Goal: Use online tool/utility: Utilize a website feature to perform a specific function

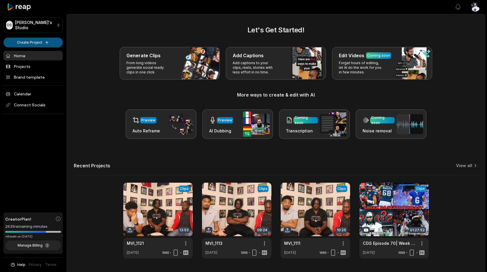
click at [46, 41] on html "OS [PERSON_NAME]'s Studio Create Project Home Projects Brand template Calendar …" at bounding box center [243, 136] width 487 height 272
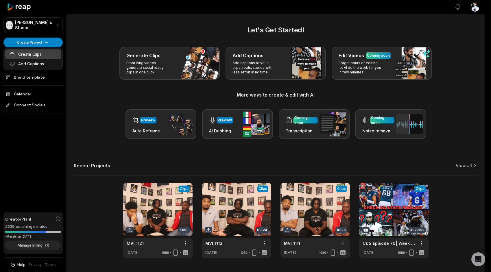
click at [35, 53] on link "Create Clips" at bounding box center [33, 54] width 56 height 10
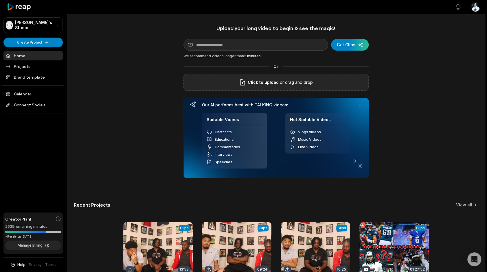
click at [270, 80] on span "Click to upload" at bounding box center [263, 82] width 31 height 7
click at [0, 0] on input "Click to upload" at bounding box center [0, 0] width 0 height 0
click at [245, 88] on div "Click to upload or drag and drop" at bounding box center [275, 82] width 185 height 17
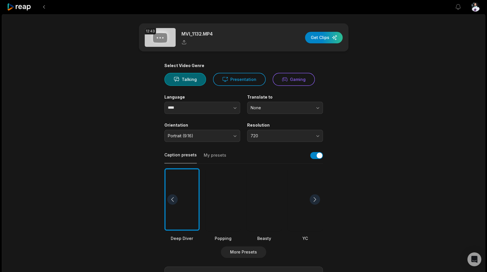
click at [262, 142] on div "Select Video Genre Talking Presentation Gaming Language **** Translate to None …" at bounding box center [243, 219] width 159 height 312
click at [270, 138] on span "720" at bounding box center [281, 135] width 61 height 5
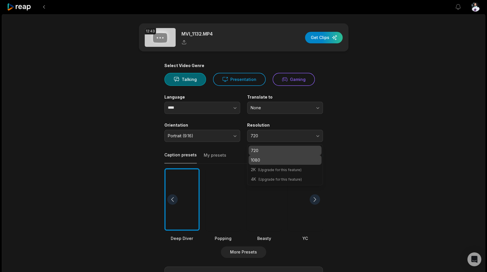
click at [274, 155] on div "1080" at bounding box center [285, 160] width 73 height 10
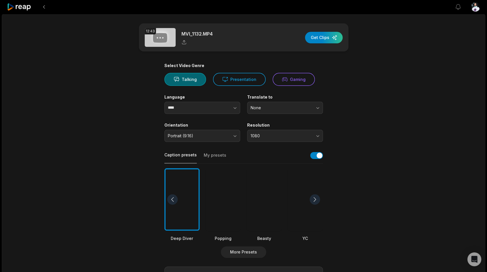
click at [230, 210] on div at bounding box center [222, 199] width 35 height 63
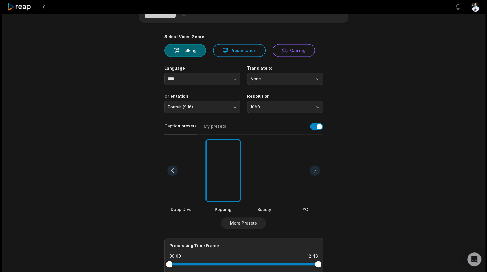
click at [259, 168] on div at bounding box center [263, 170] width 35 height 63
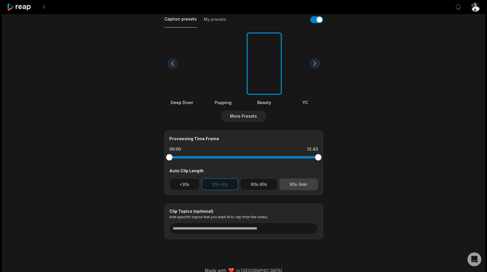
scroll to position [144, 0]
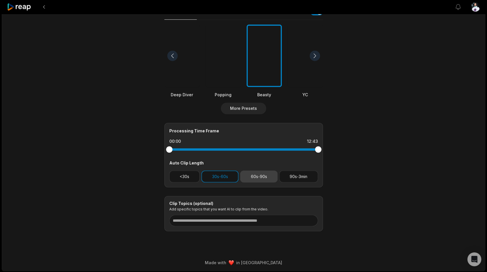
click at [252, 175] on button "60s-90s" at bounding box center [258, 177] width 37 height 12
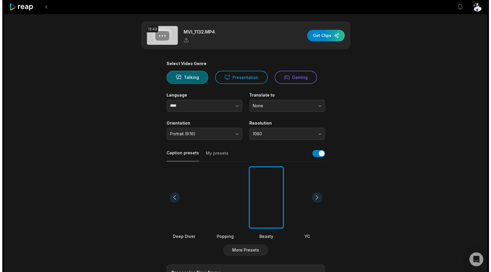
scroll to position [0, 0]
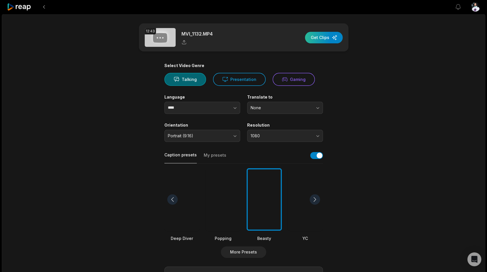
click at [330, 37] on div "button" at bounding box center [324, 38] width 38 height 12
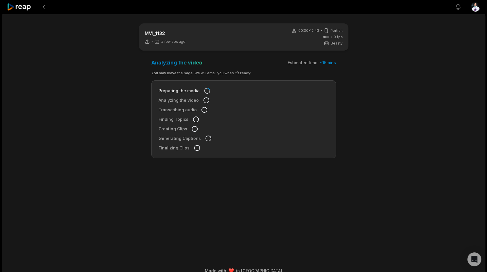
click at [21, 10] on icon at bounding box center [19, 7] width 25 height 8
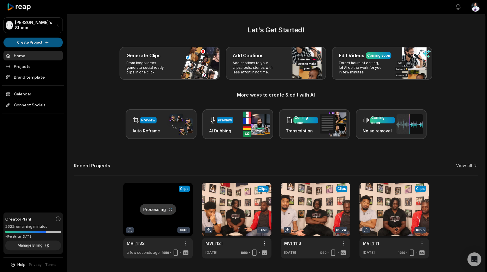
click at [47, 42] on html "OS Omari's Studio Create Project Home Projects Brand template Calendar Connect …" at bounding box center [243, 136] width 487 height 272
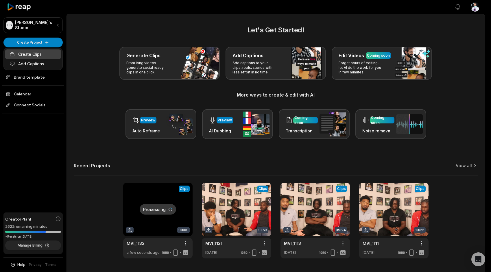
click at [36, 53] on link "Create Clips" at bounding box center [33, 54] width 56 height 10
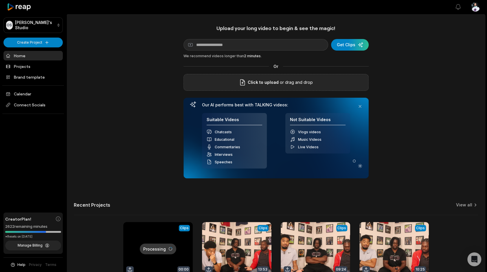
click at [301, 82] on p "or drag and drop" at bounding box center [296, 82] width 34 height 7
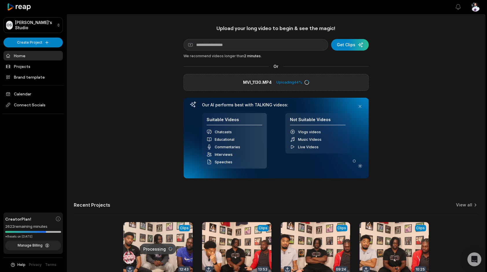
click at [439, 44] on div "Upload your long video to begin & see the magic! YouTube link Get Clips We reco…" at bounding box center [276, 161] width 418 height 273
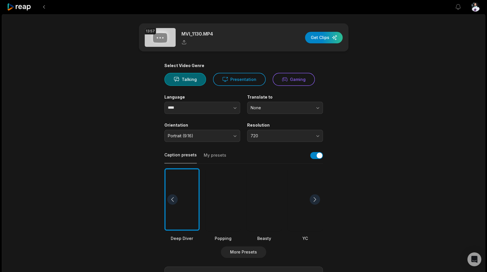
click at [277, 142] on div "Select Video Genre Talking Presentation Gaming Language **** Translate to None …" at bounding box center [243, 219] width 159 height 312
click at [284, 138] on span "720" at bounding box center [281, 135] width 61 height 5
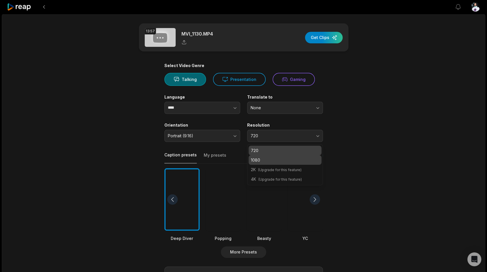
click at [281, 155] on div "1080" at bounding box center [285, 160] width 73 height 10
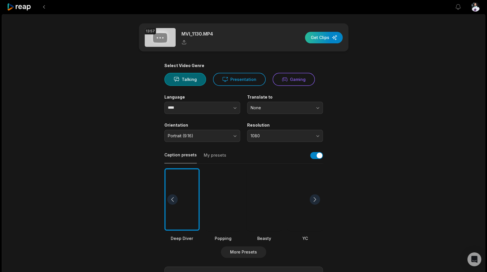
click at [330, 37] on div "button" at bounding box center [324, 38] width 38 height 12
